Goal: Information Seeking & Learning: Find specific fact

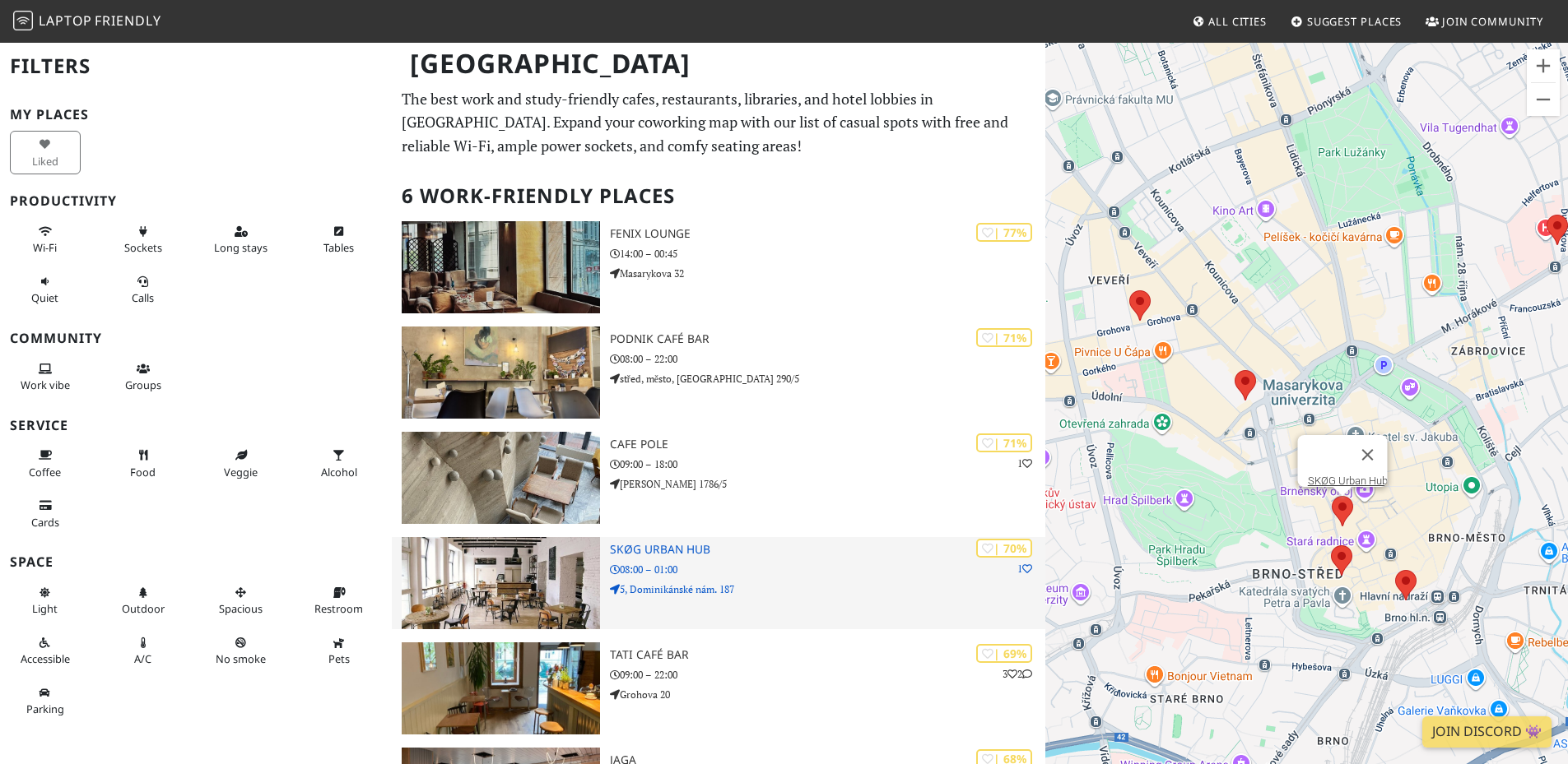
click at [783, 566] on p "08:00 – 01:00" at bounding box center [827, 570] width 435 height 16
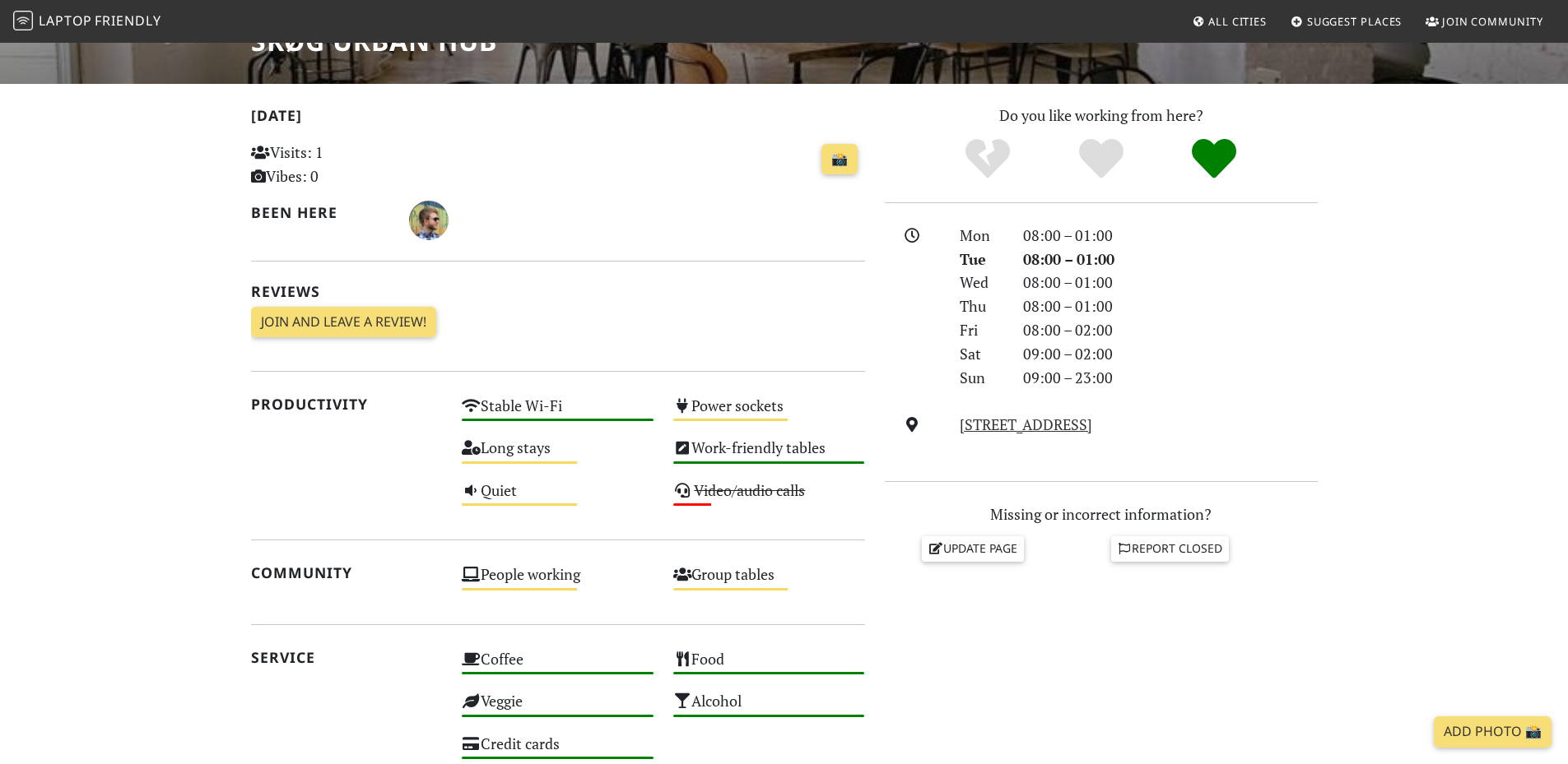
scroll to position [144, 0]
